Goal: Find specific page/section: Find specific page/section

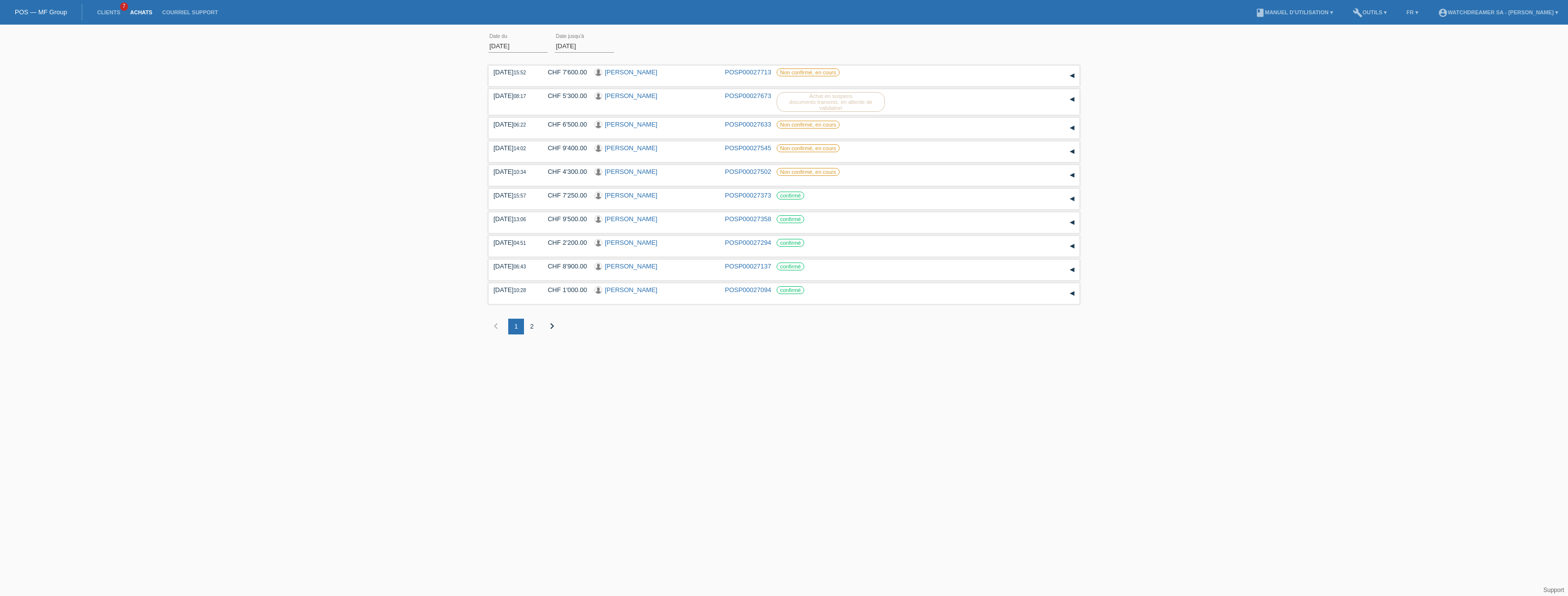
click at [149, 11] on link "Achats" at bounding box center [141, 12] width 32 height 6
